Goal: Contribute content

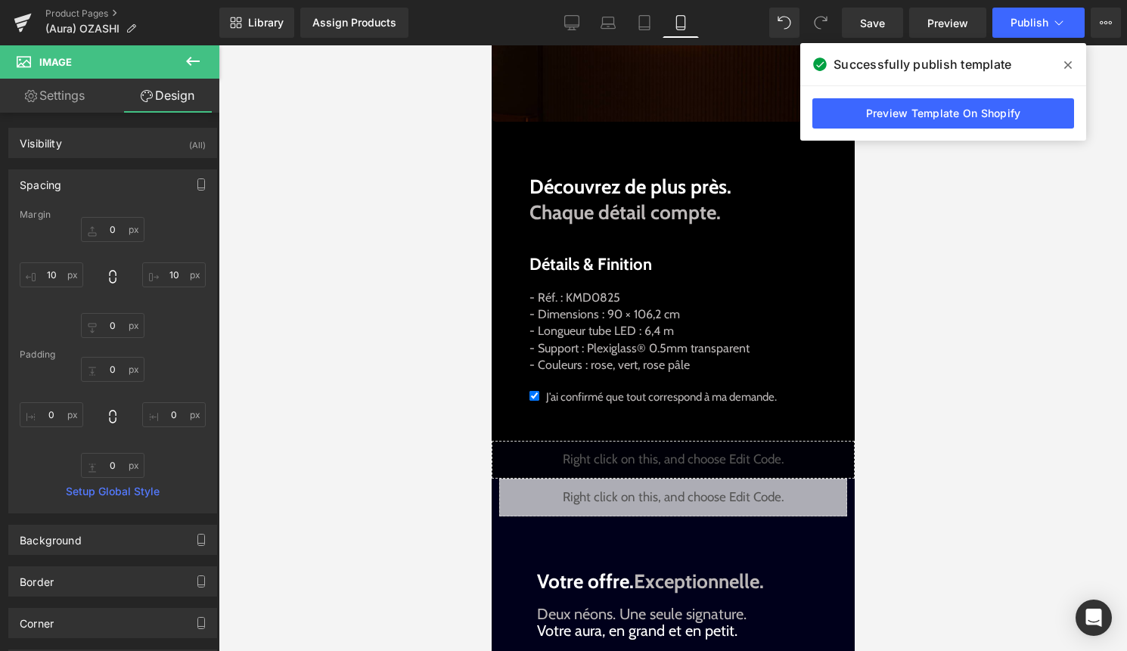
click at [1067, 71] on span at bounding box center [1068, 65] width 24 height 24
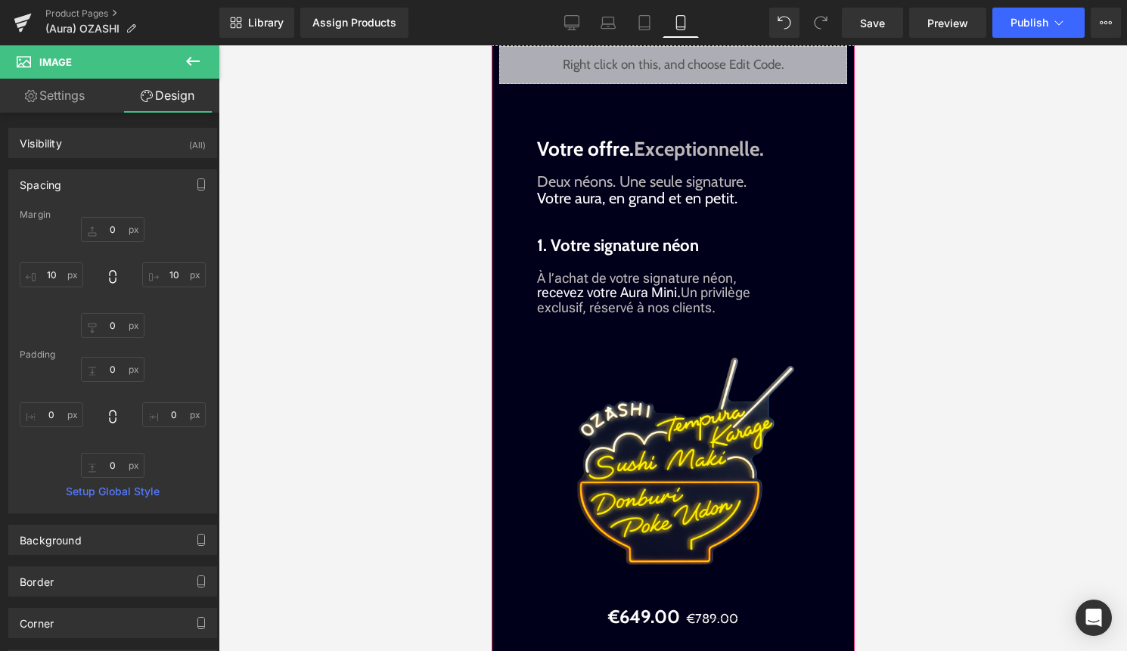
scroll to position [1675, 0]
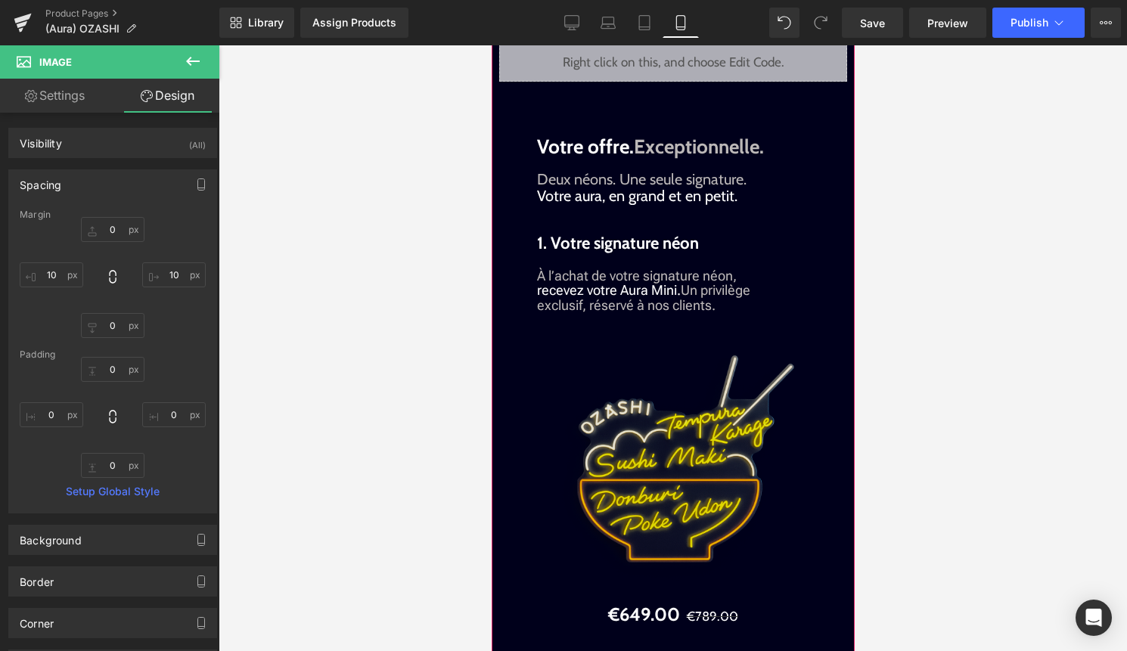
click at [690, 491] on div "Image" at bounding box center [672, 471] width 333 height 262
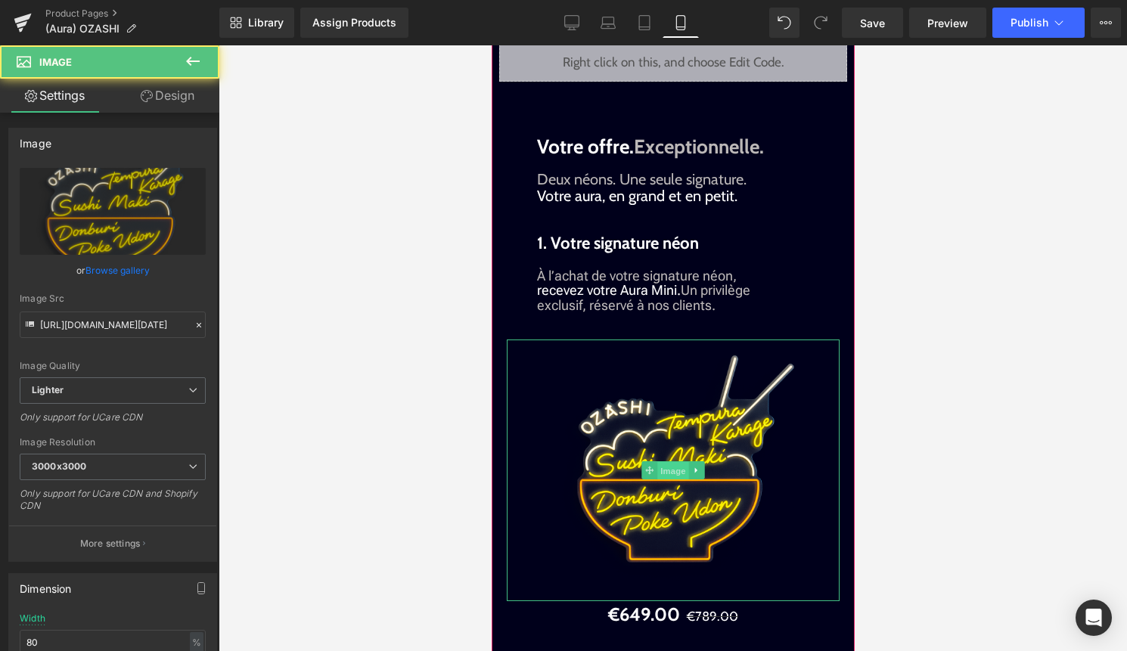
click at [674, 480] on span "Image" at bounding box center [672, 471] width 32 height 18
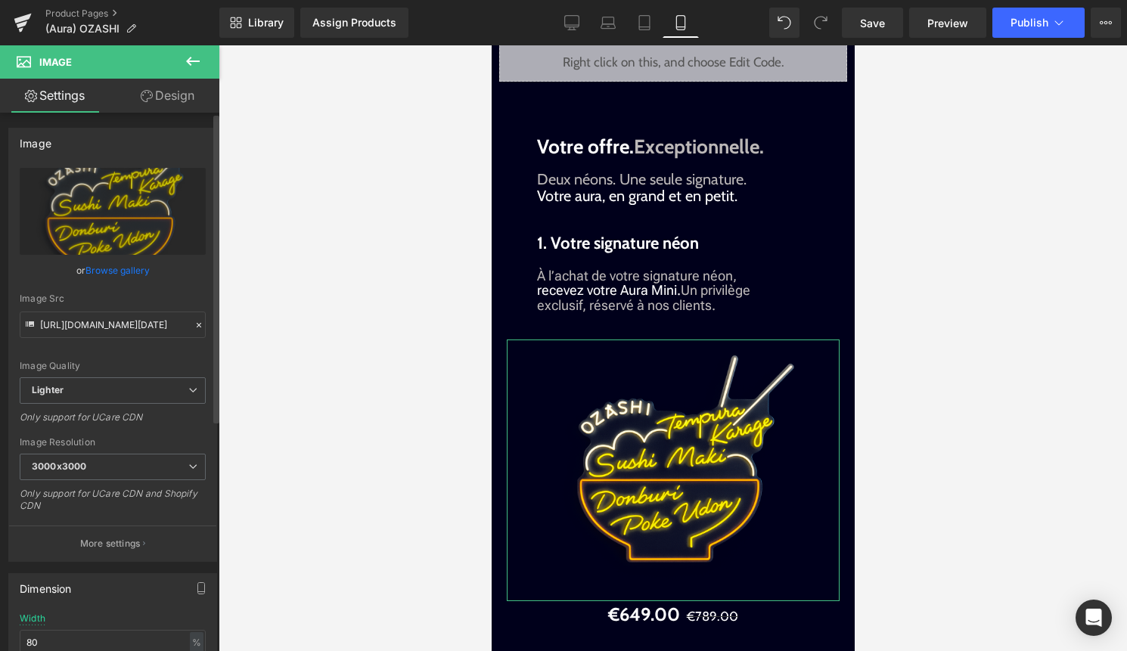
click at [122, 278] on link "Browse gallery" at bounding box center [117, 270] width 64 height 26
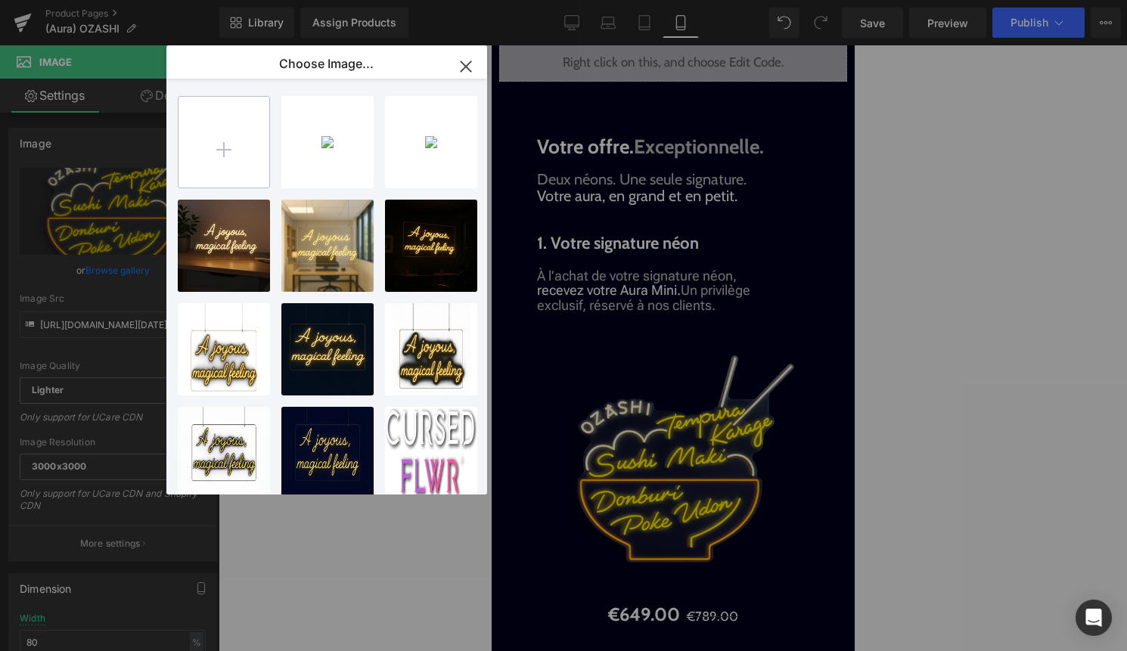
click at [243, 169] on input "file" at bounding box center [223, 142] width 91 height 91
type input "C:\fakepath\produit$.png"
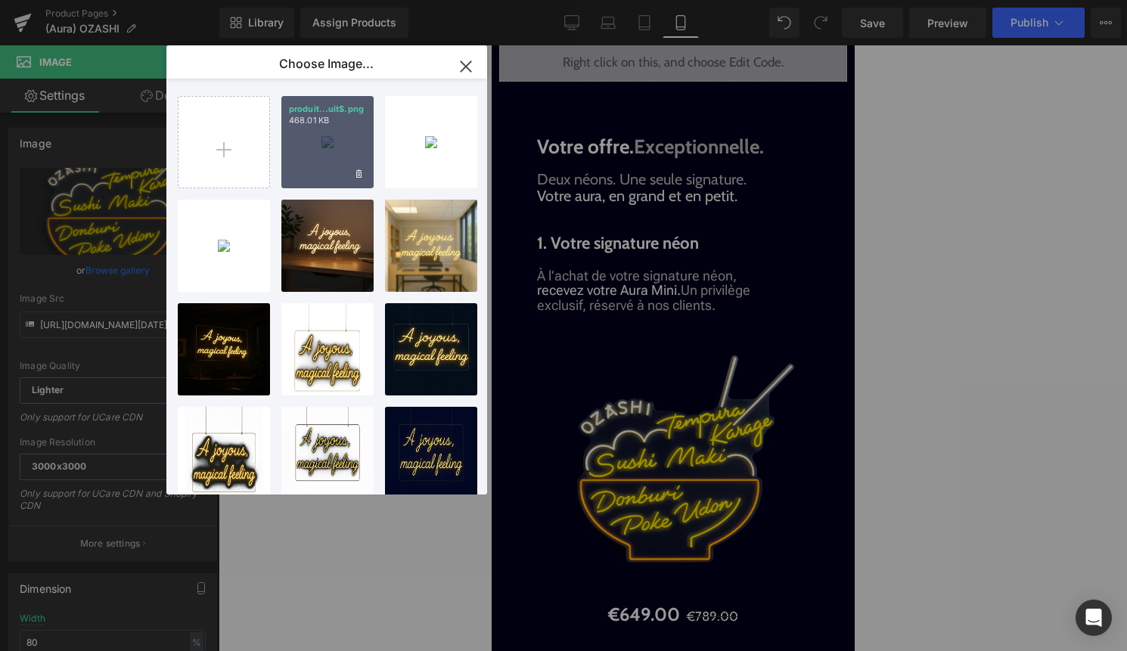
click at [320, 154] on div "produit...uit$.png 468.01 KB" at bounding box center [327, 142] width 92 height 92
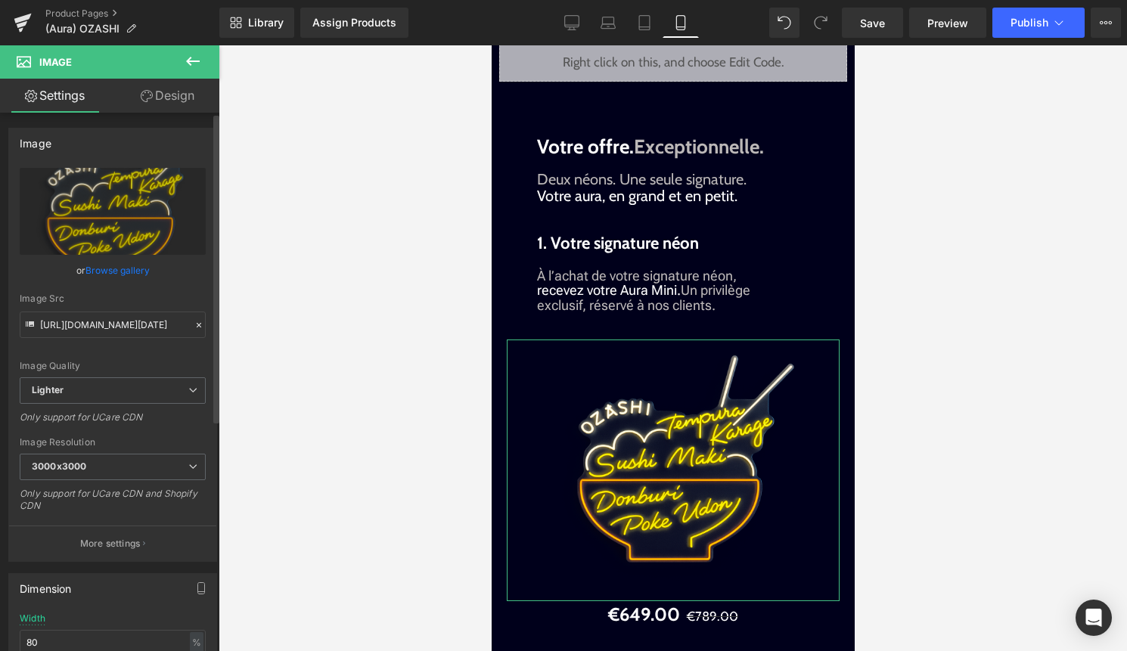
click at [119, 265] on link "Browse gallery" at bounding box center [117, 270] width 64 height 26
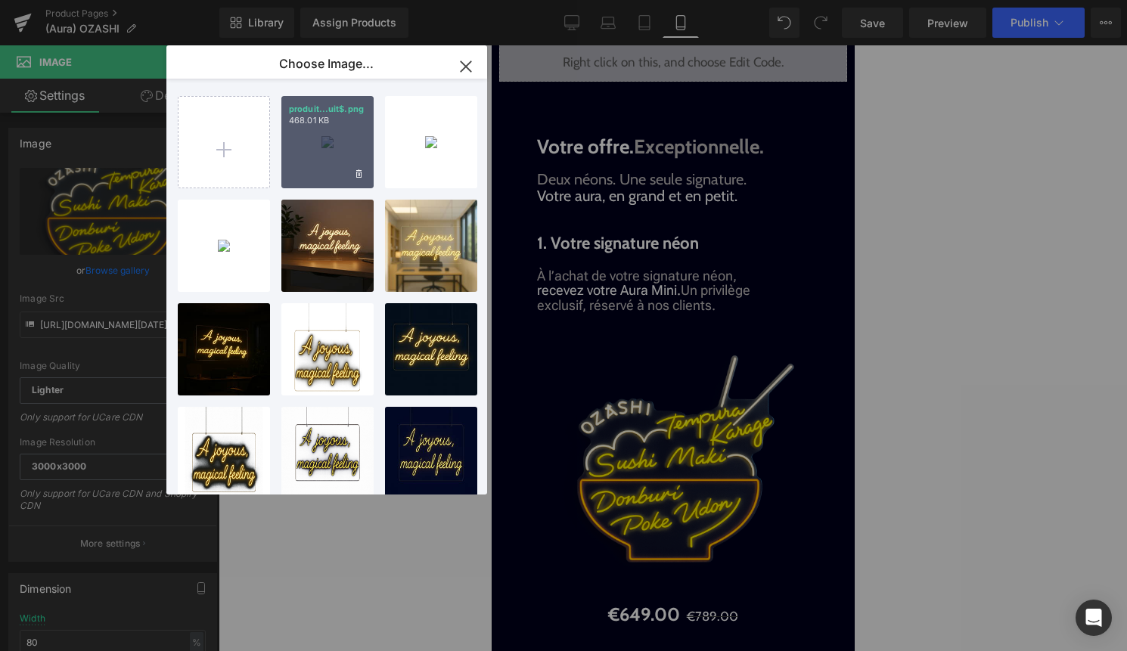
click at [329, 160] on div "produit...uit$.png 468.01 KB" at bounding box center [327, 142] width 92 height 92
type input "[URL][DOMAIN_NAME]"
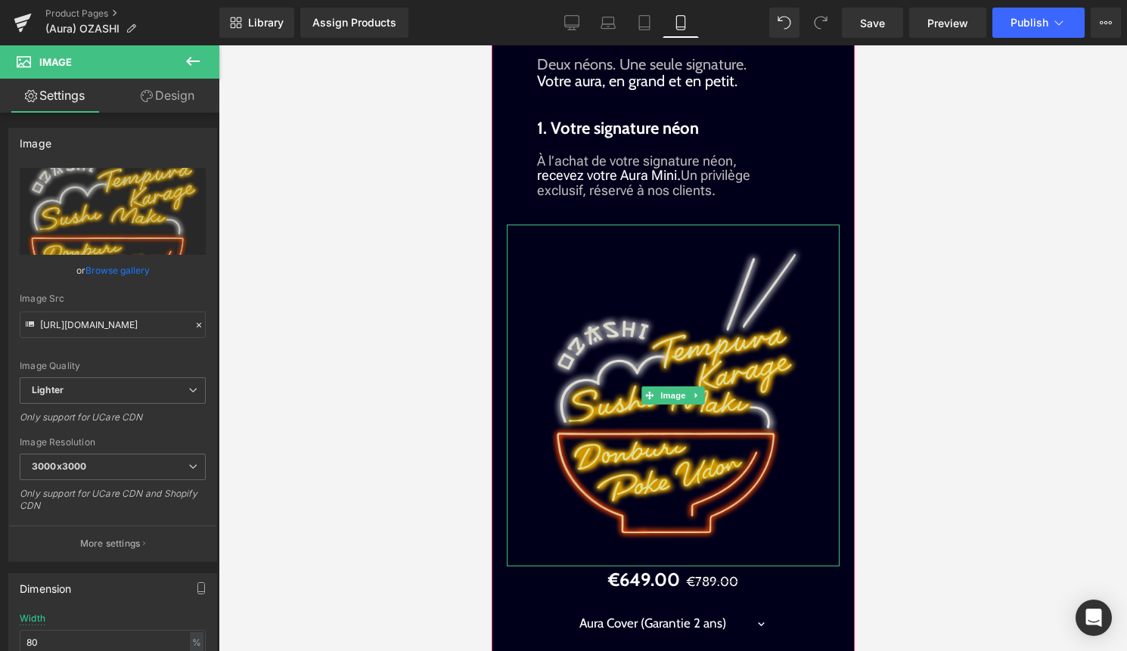
scroll to position [1791, 0]
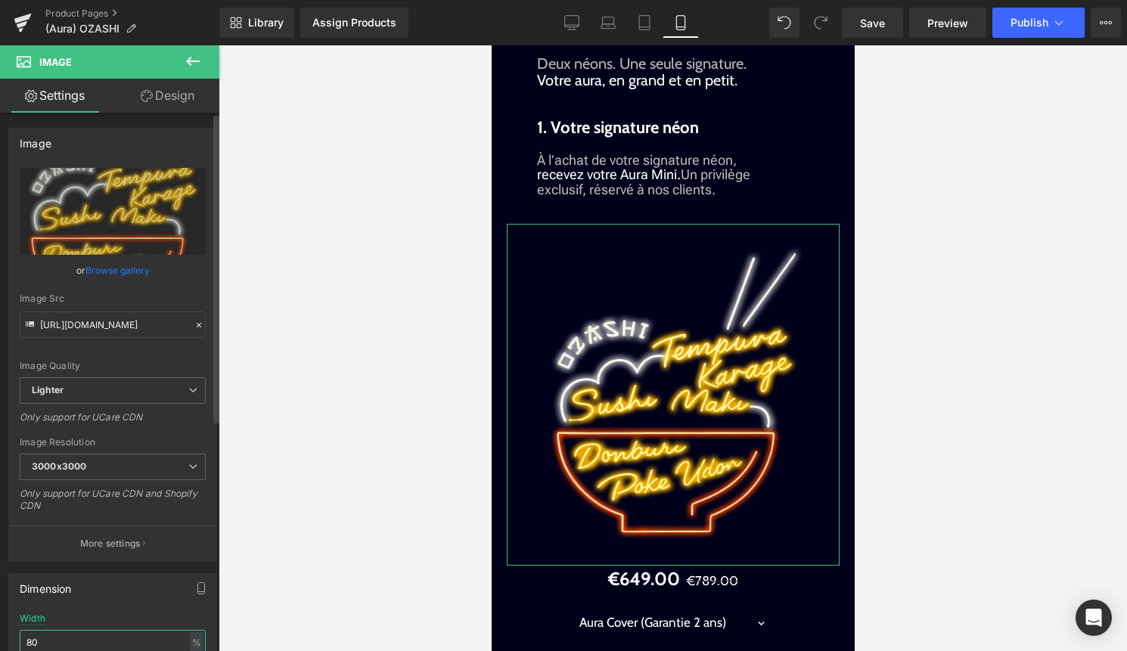
click at [91, 635] on input "80" at bounding box center [113, 642] width 186 height 25
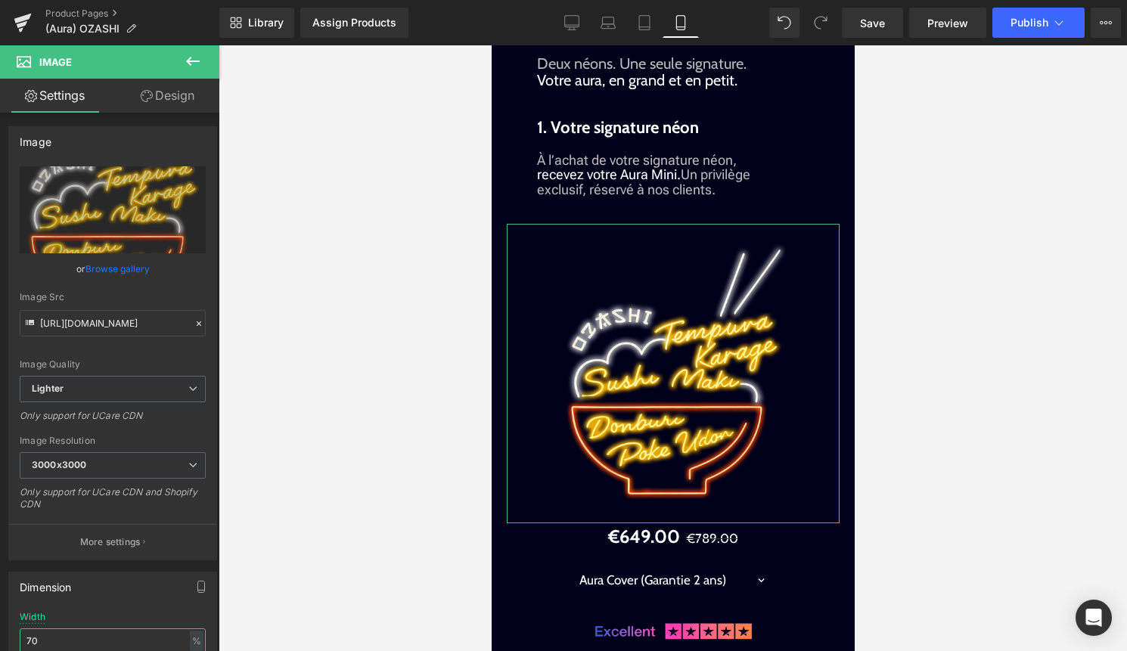
type input "70"
click at [181, 101] on link "Design" at bounding box center [168, 96] width 110 height 34
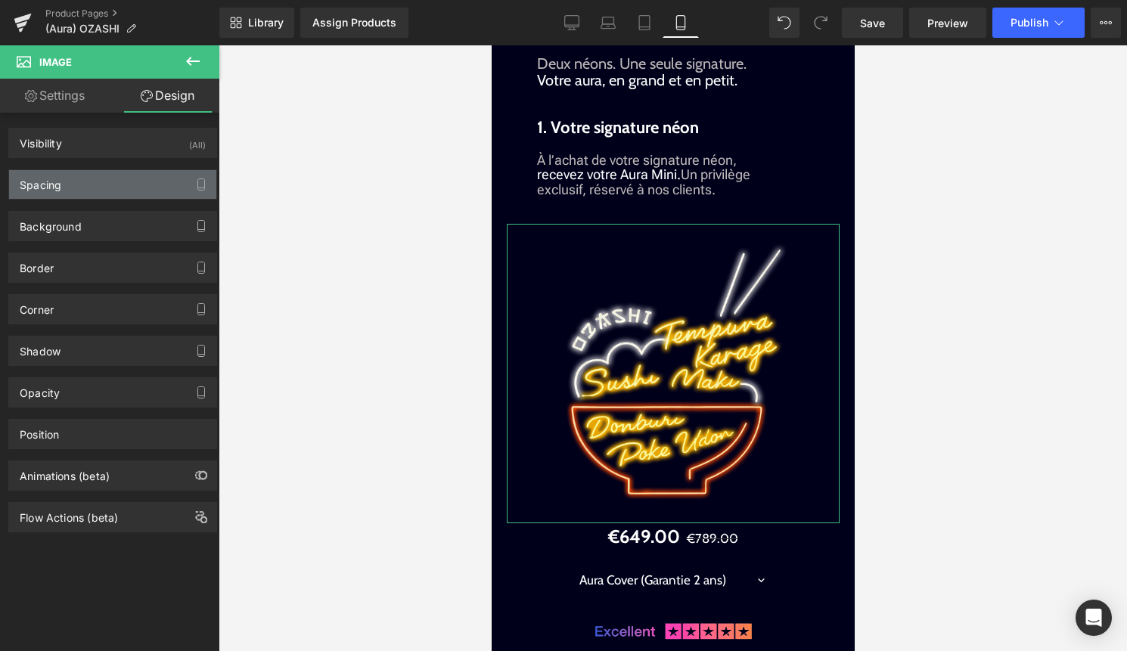
click at [130, 177] on div "Spacing" at bounding box center [112, 184] width 207 height 29
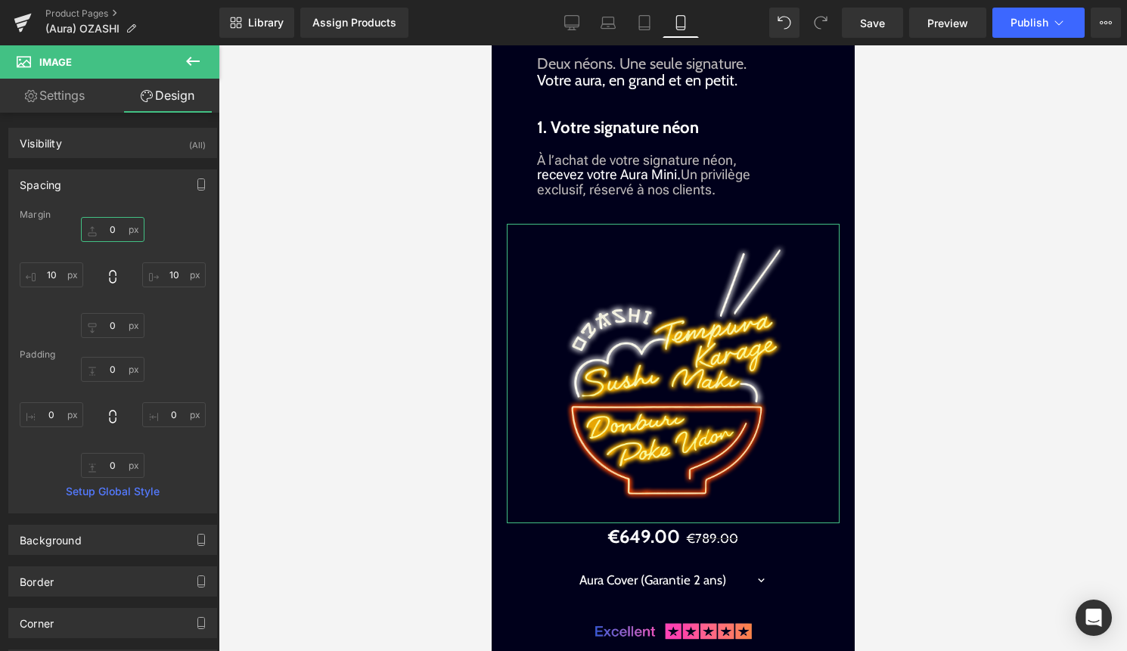
click at [114, 229] on input "0" at bounding box center [113, 229] width 64 height 25
type input "-20"
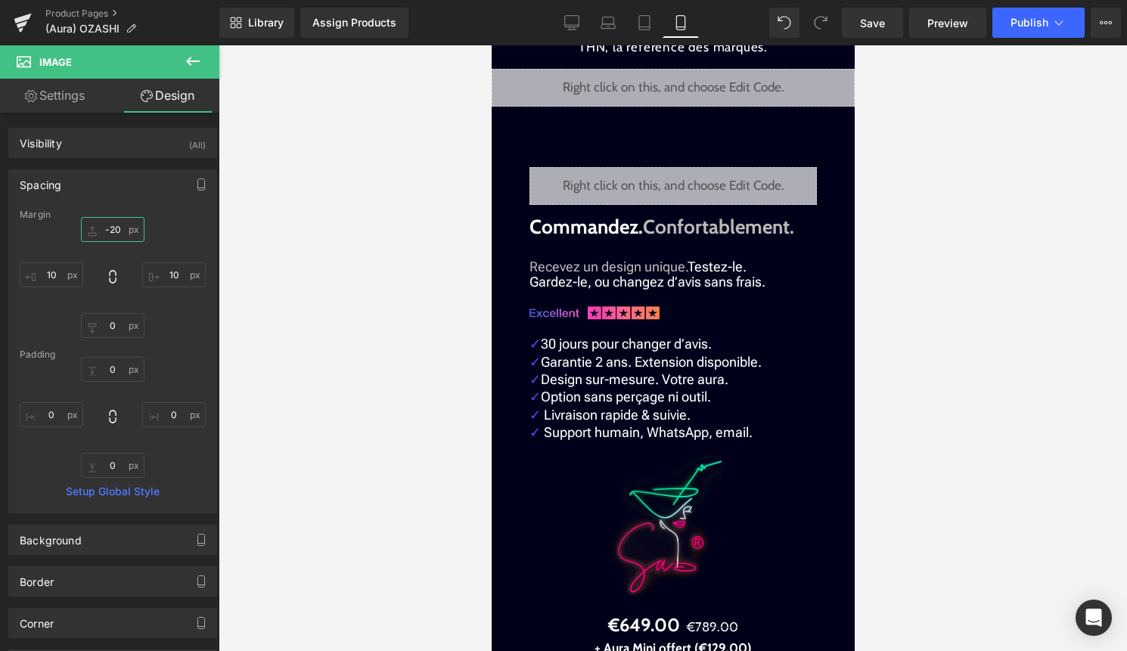
scroll to position [3324, 0]
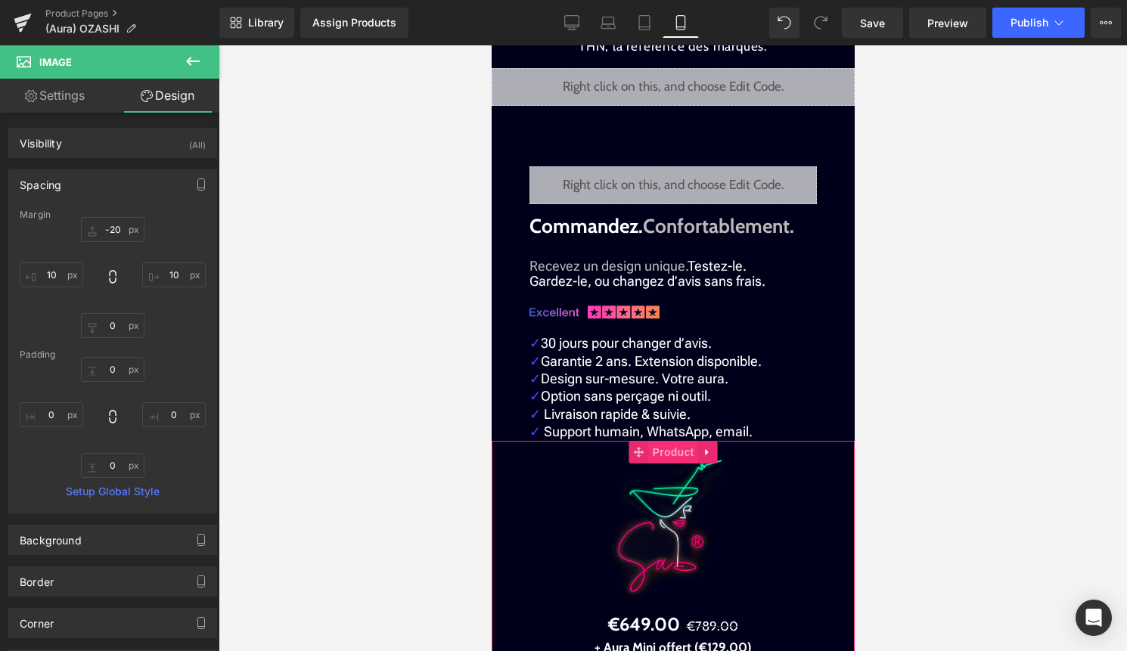
click at [670, 451] on span "Product" at bounding box center [672, 452] width 49 height 23
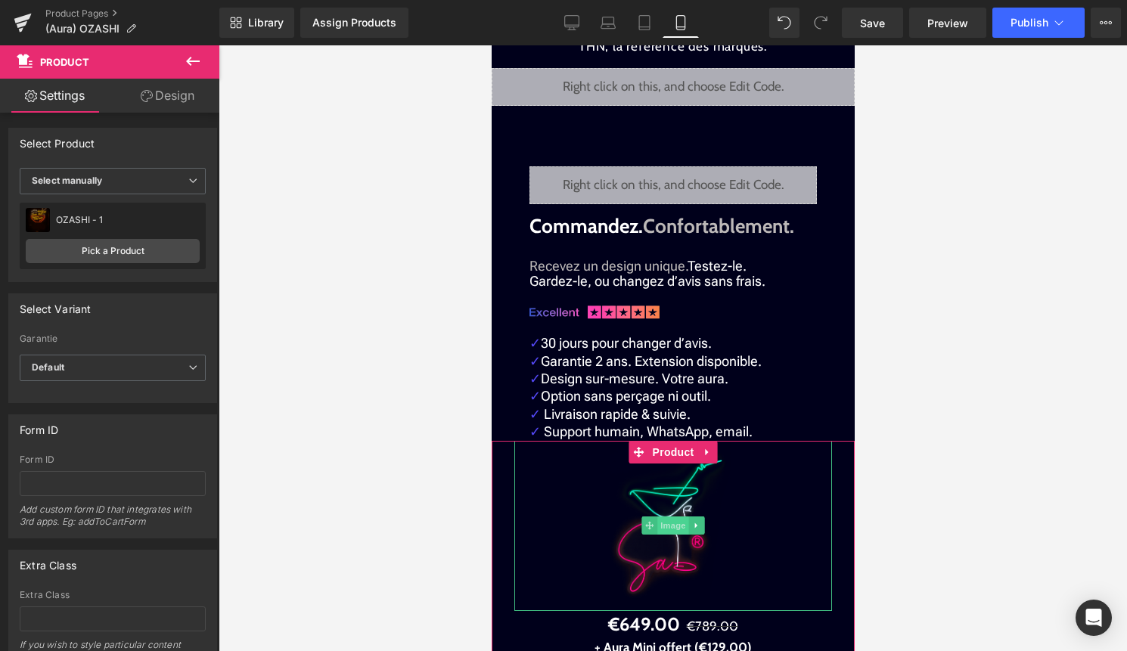
click at [674, 532] on span "Image" at bounding box center [672, 525] width 32 height 18
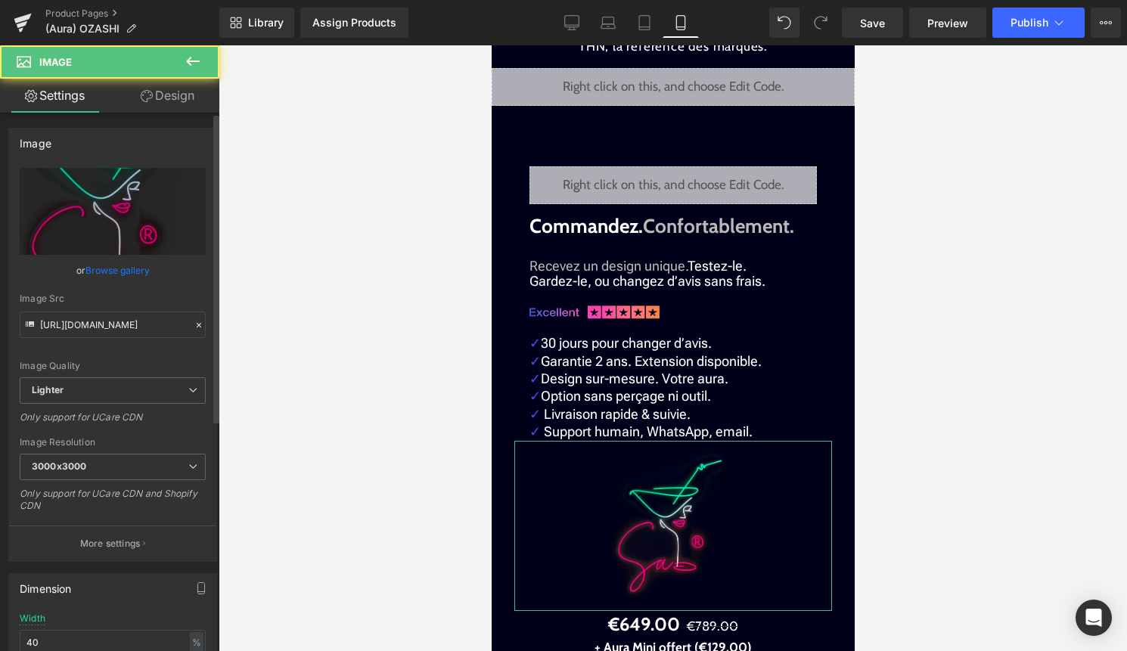
click at [139, 274] on link "Browse gallery" at bounding box center [117, 270] width 64 height 26
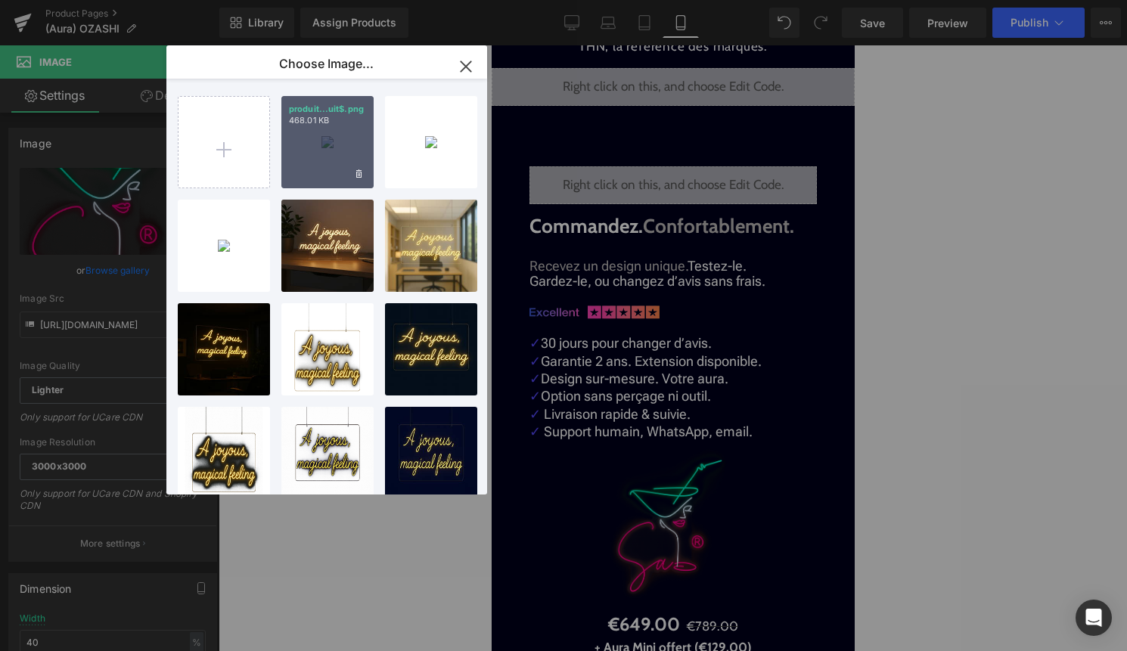
click at [318, 156] on div "produit...uit$.png 468.01 KB" at bounding box center [327, 142] width 92 height 92
type input "[URL][DOMAIN_NAME]"
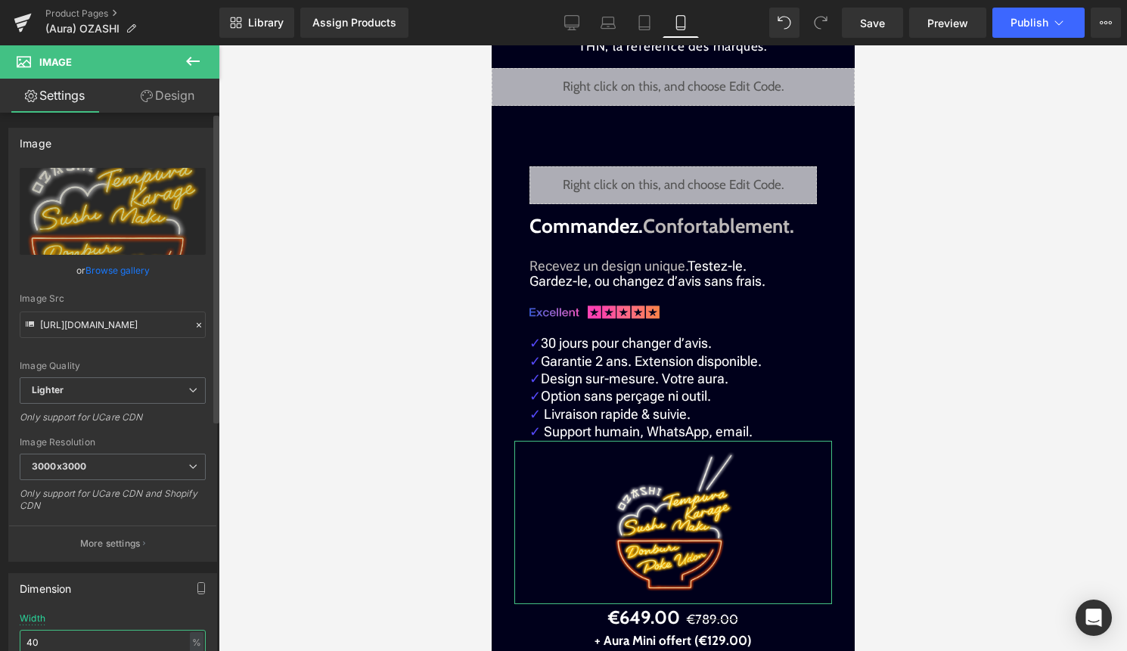
click at [71, 636] on input "40" at bounding box center [113, 642] width 186 height 25
type input "50"
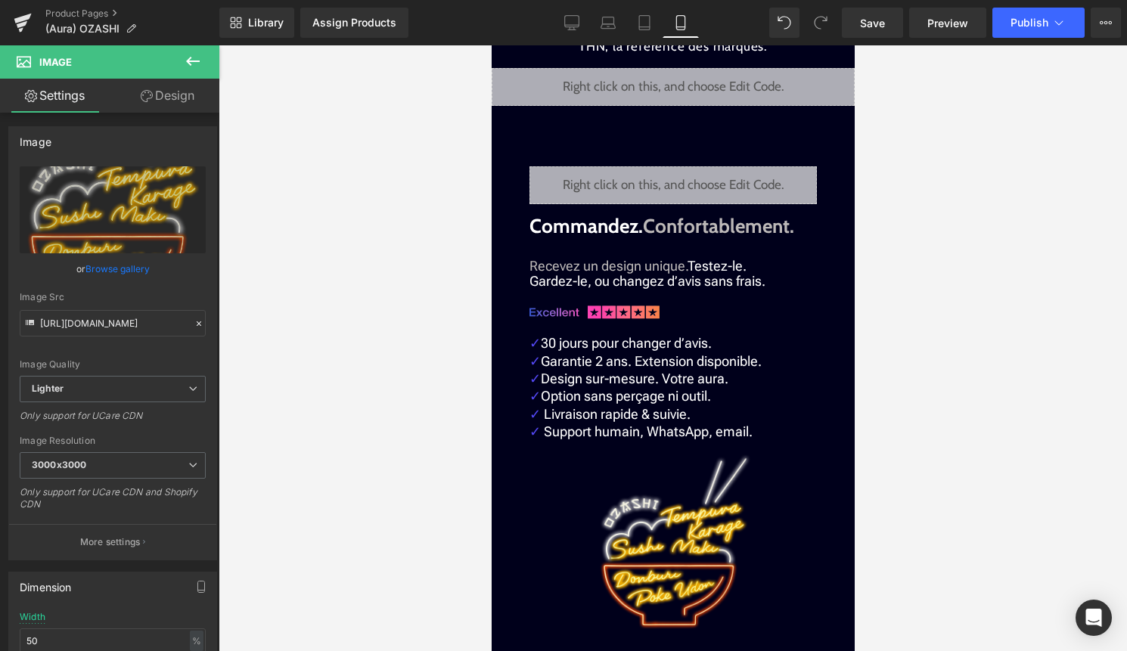
click at [970, 380] on div at bounding box center [673, 348] width 908 height 606
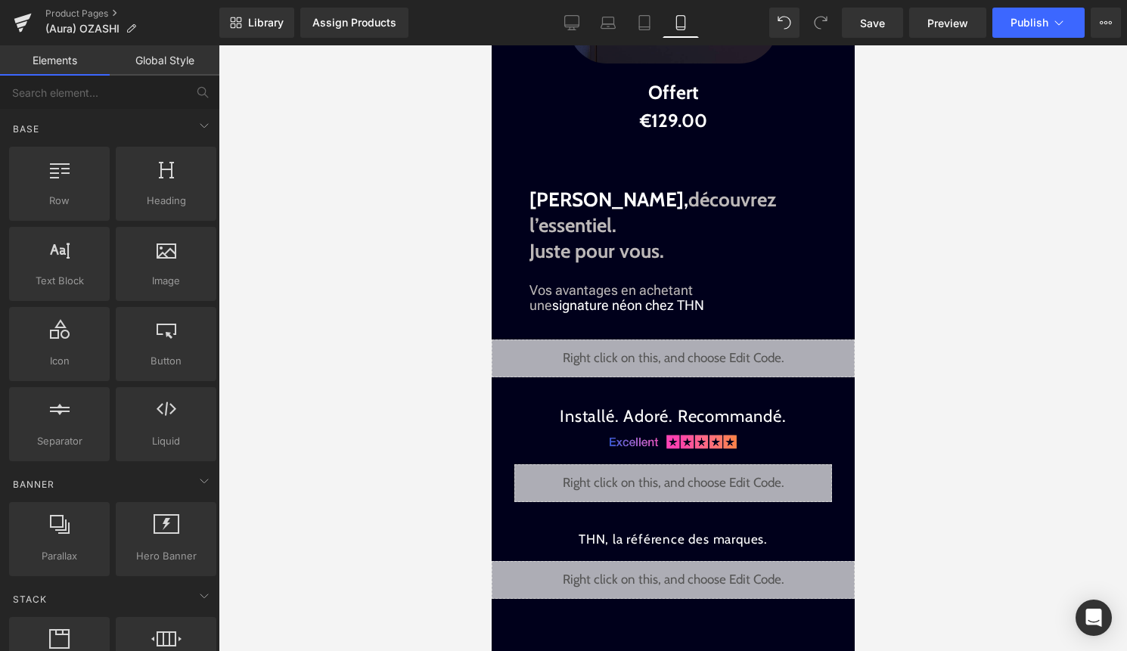
scroll to position [2825, 0]
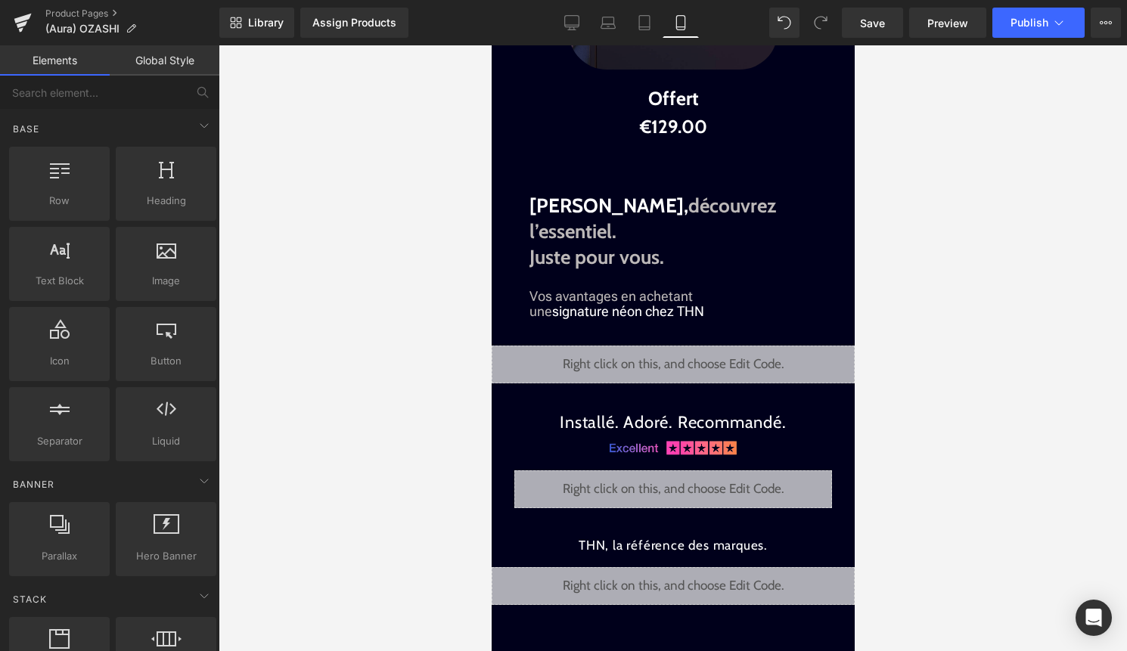
click at [1028, 38] on div "Library Assign Products Product Preview No product match your search. Please tr…" at bounding box center [672, 22] width 907 height 45
click at [1029, 33] on button "Publish" at bounding box center [1038, 23] width 92 height 30
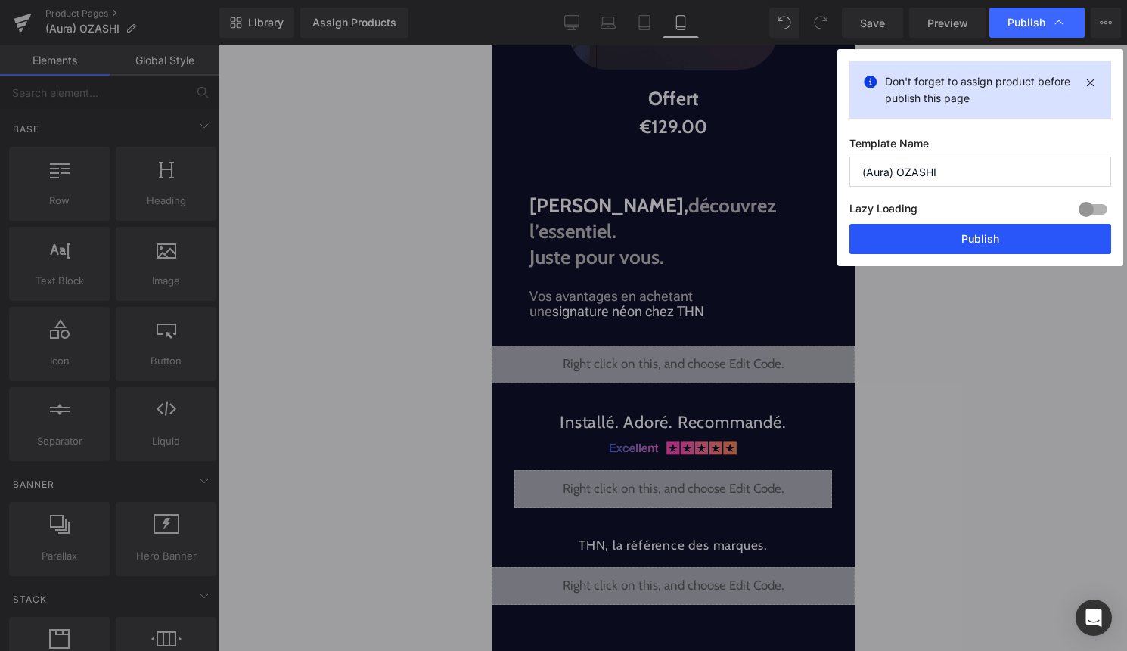
click at [957, 249] on button "Publish" at bounding box center [980, 239] width 262 height 30
